Goal: Navigation & Orientation: Find specific page/section

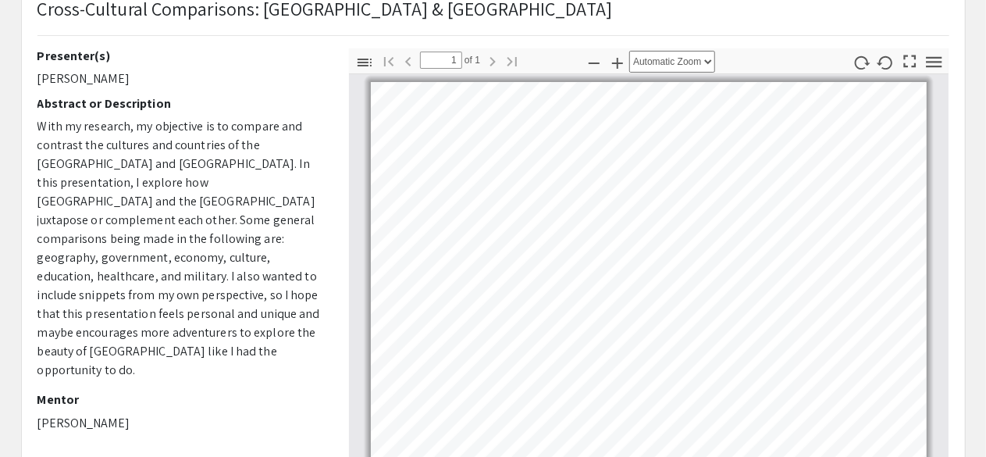
scroll to position [109, 0]
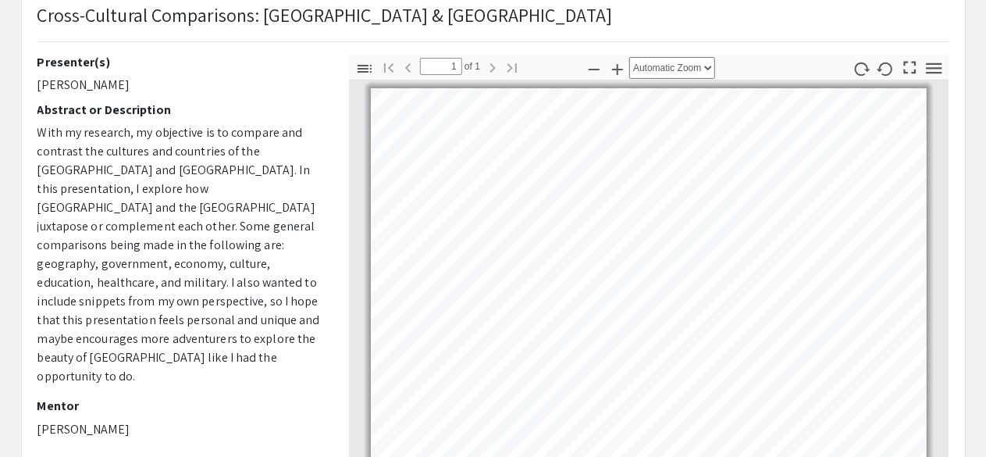
click at [320, 123] on p "With my research, my objective is to compare and contrast the cultures and coun…" at bounding box center [181, 254] width 288 height 262
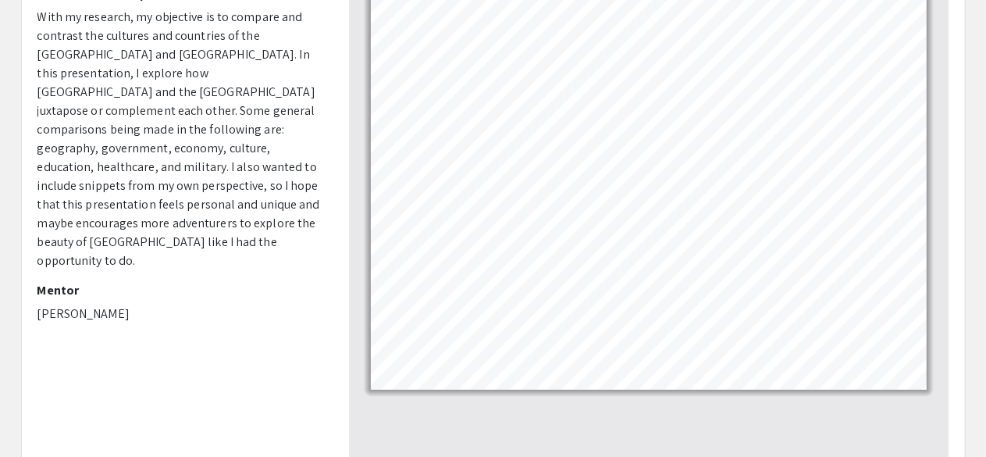
scroll to position [226, 0]
click at [148, 163] on p "With my research, my objective is to compare and contrast the cultures and coun…" at bounding box center [181, 137] width 288 height 262
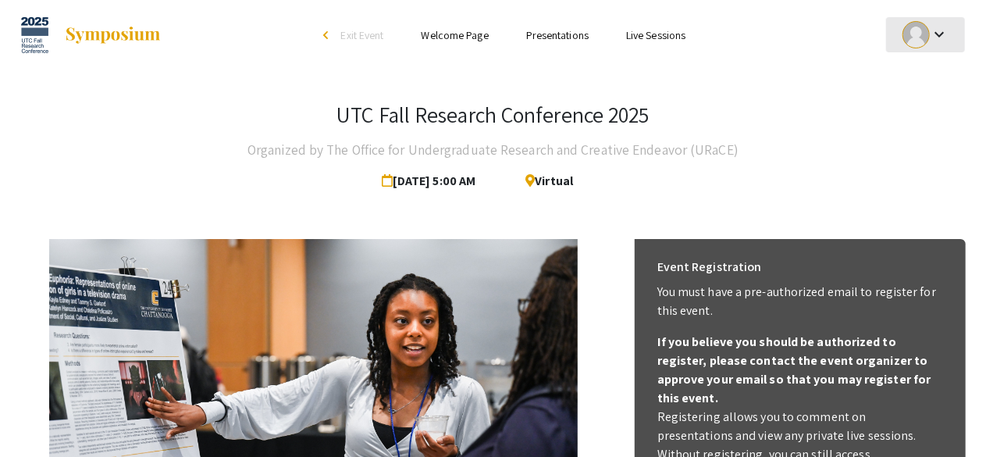
click at [935, 46] on div "keyboard_arrow_down" at bounding box center [926, 34] width 54 height 35
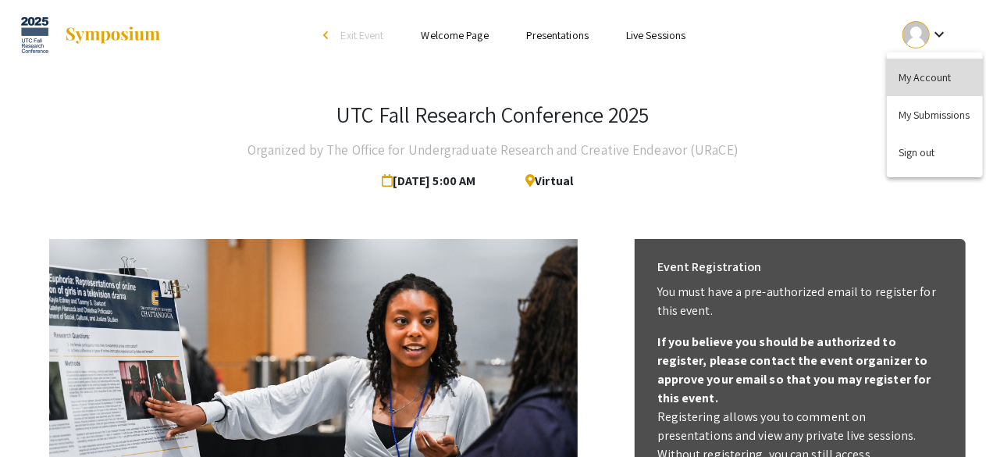
click at [934, 74] on button "My Account" at bounding box center [935, 77] width 96 height 37
